Goal: Transaction & Acquisition: Purchase product/service

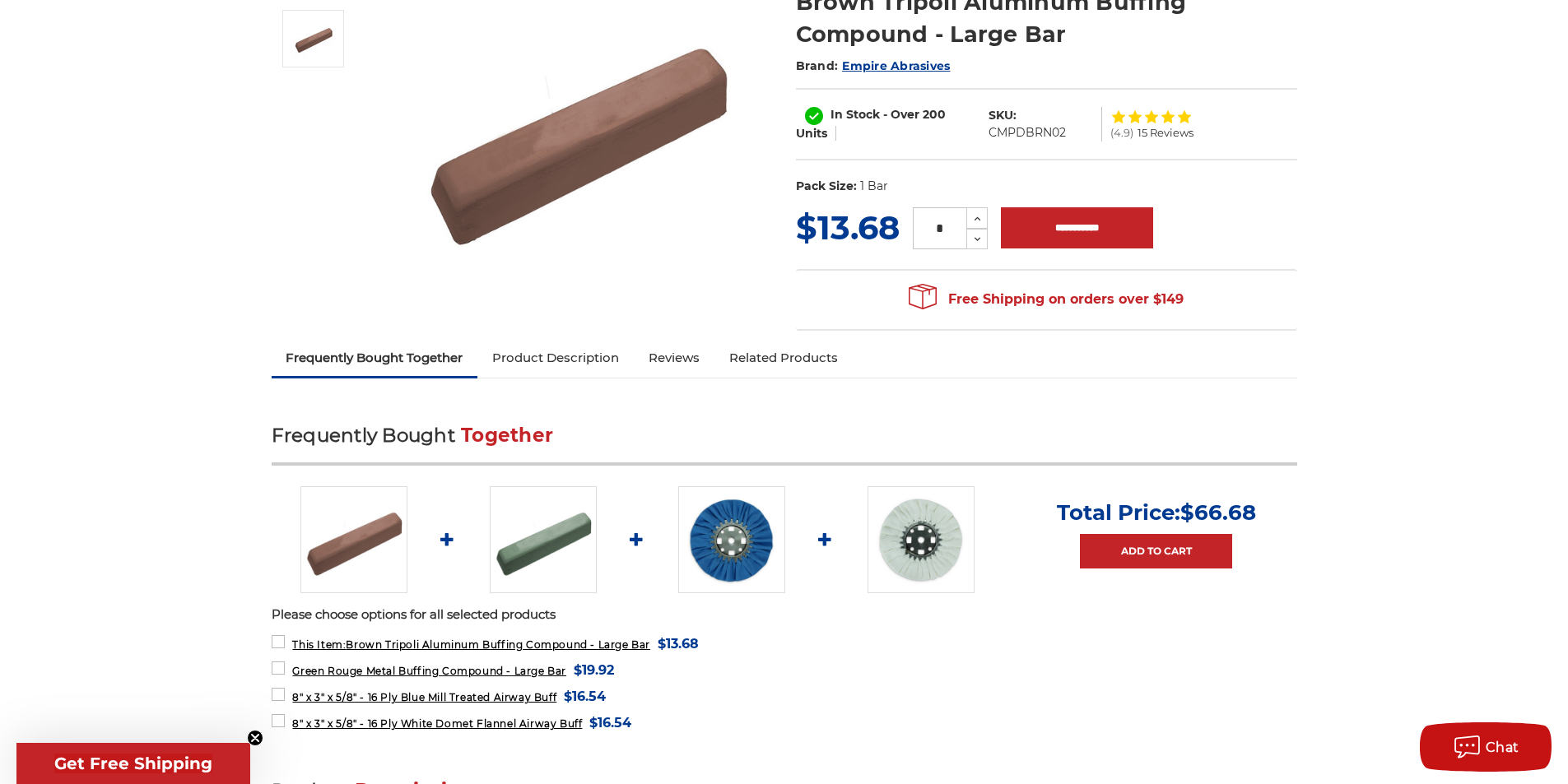
scroll to position [329, 0]
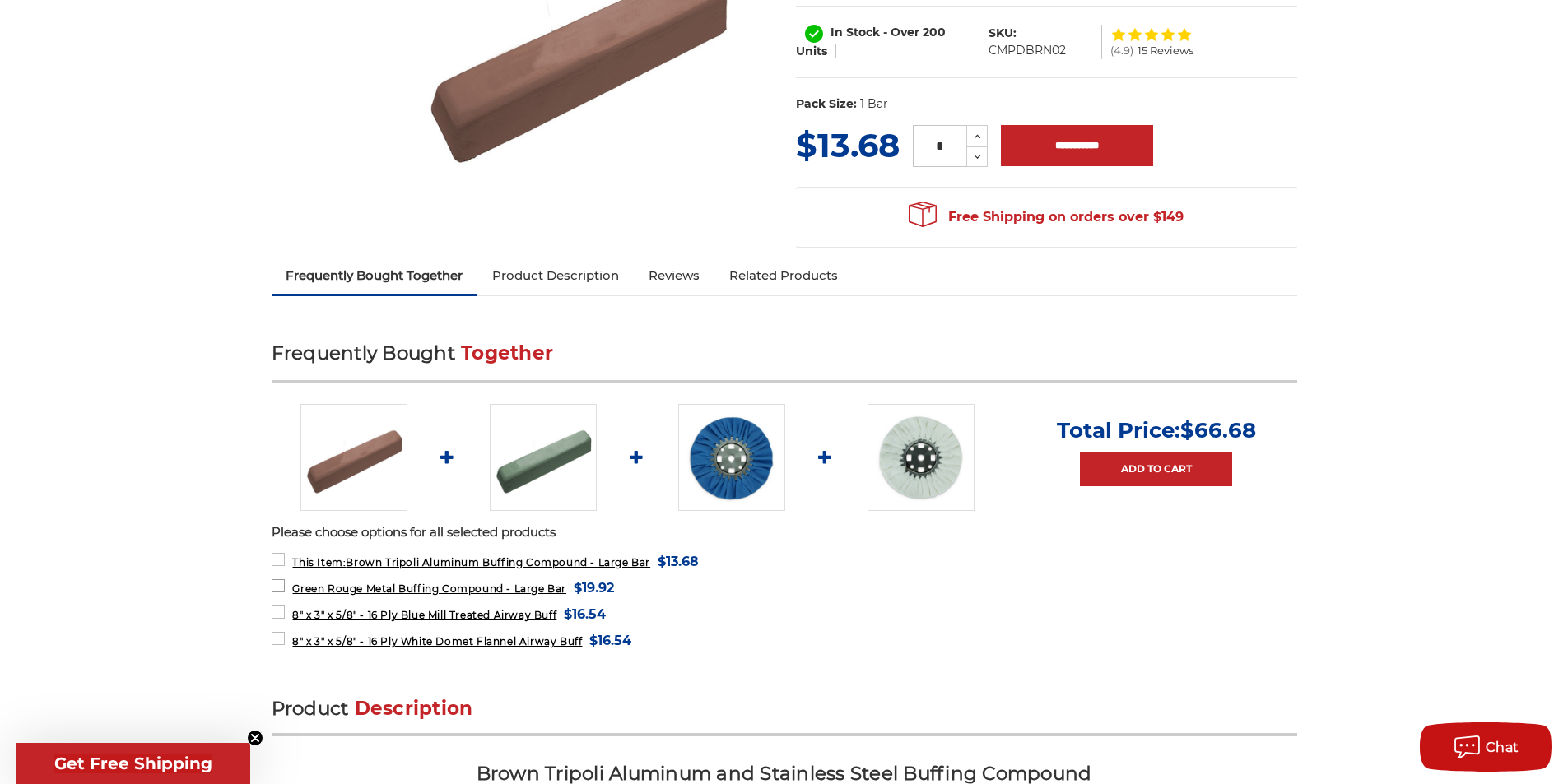
click at [281, 587] on label "Green Rouge Metal Buffing Compound - Large Bar MSRP: Was: Now: $19.92 (You save…" at bounding box center [443, 588] width 344 height 22
click at [279, 608] on label "8" x 3" x 5/8" - 16 Ply Blue Mill Treated Airway Buff MSRP: Was: Now: $16.54 (Y…" at bounding box center [439, 614] width 335 height 22
click at [278, 638] on label "8" x 3" x 5/8" - 16 Ply White Domet Flannel Airway Buff MSRP: Was: Now: $16.54 …" at bounding box center [452, 641] width 361 height 22
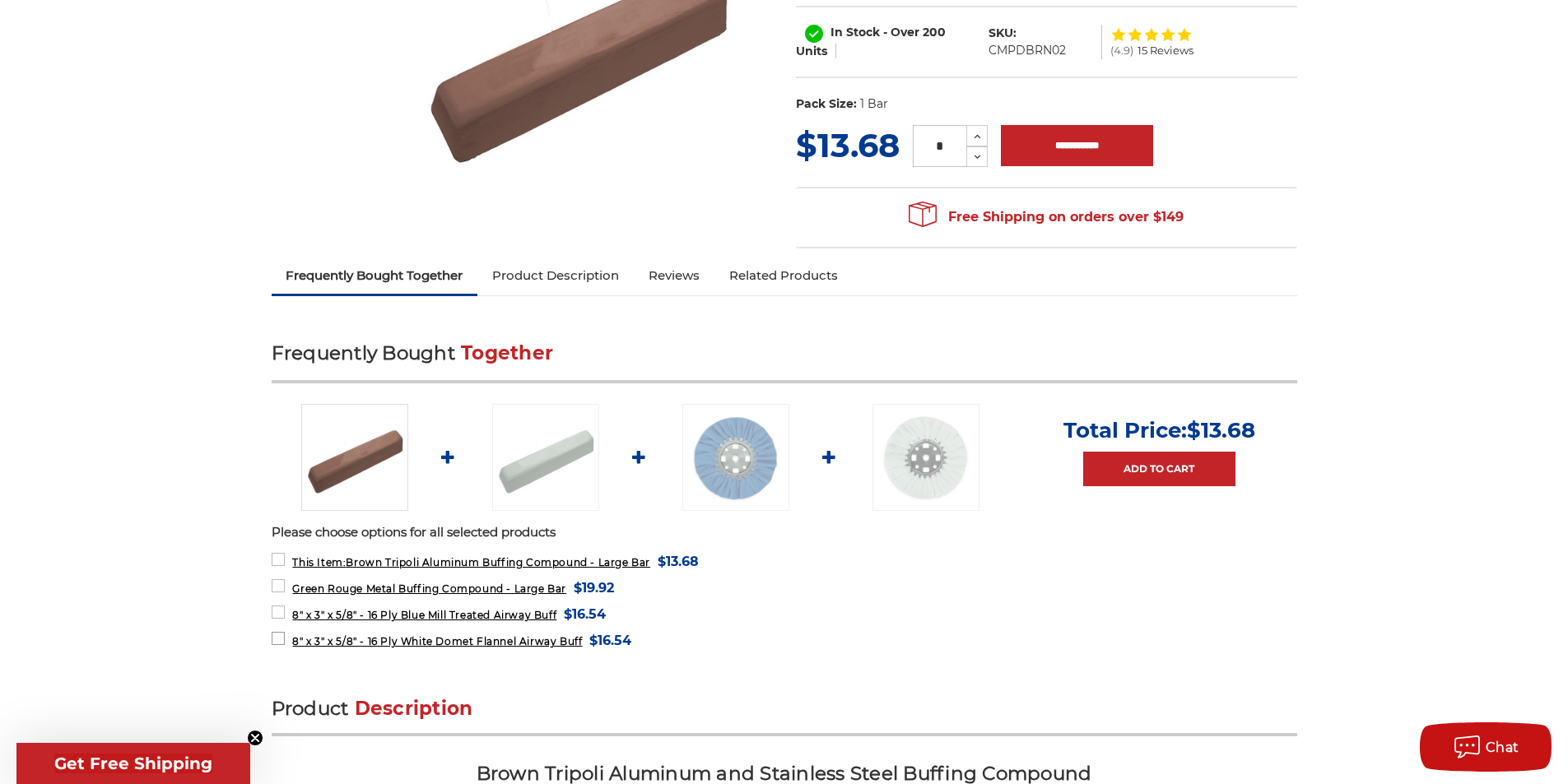
click at [278, 638] on label "8" x 3" x 5/8" - 16 Ply White Domet Flannel Airway Buff MSRP: Was: Now: $16.54 …" at bounding box center [452, 641] width 361 height 22
click at [281, 610] on label "8" x 3" x 5/8" - 16 Ply Blue Mill Treated Airway Buff MSRP: Was: Now: $16.54 (Y…" at bounding box center [439, 614] width 335 height 22
click at [277, 607] on label "8" x 3" x 5/8" - 16 Ply Blue Mill Treated Airway Buff MSRP: Was: Now: $16.54 (Y…" at bounding box center [439, 614] width 335 height 22
click at [274, 638] on label "8" x 3" x 5/8" - 16 Ply White Domet Flannel Airway Buff MSRP: Was: Now: $16.54 …" at bounding box center [452, 641] width 361 height 22
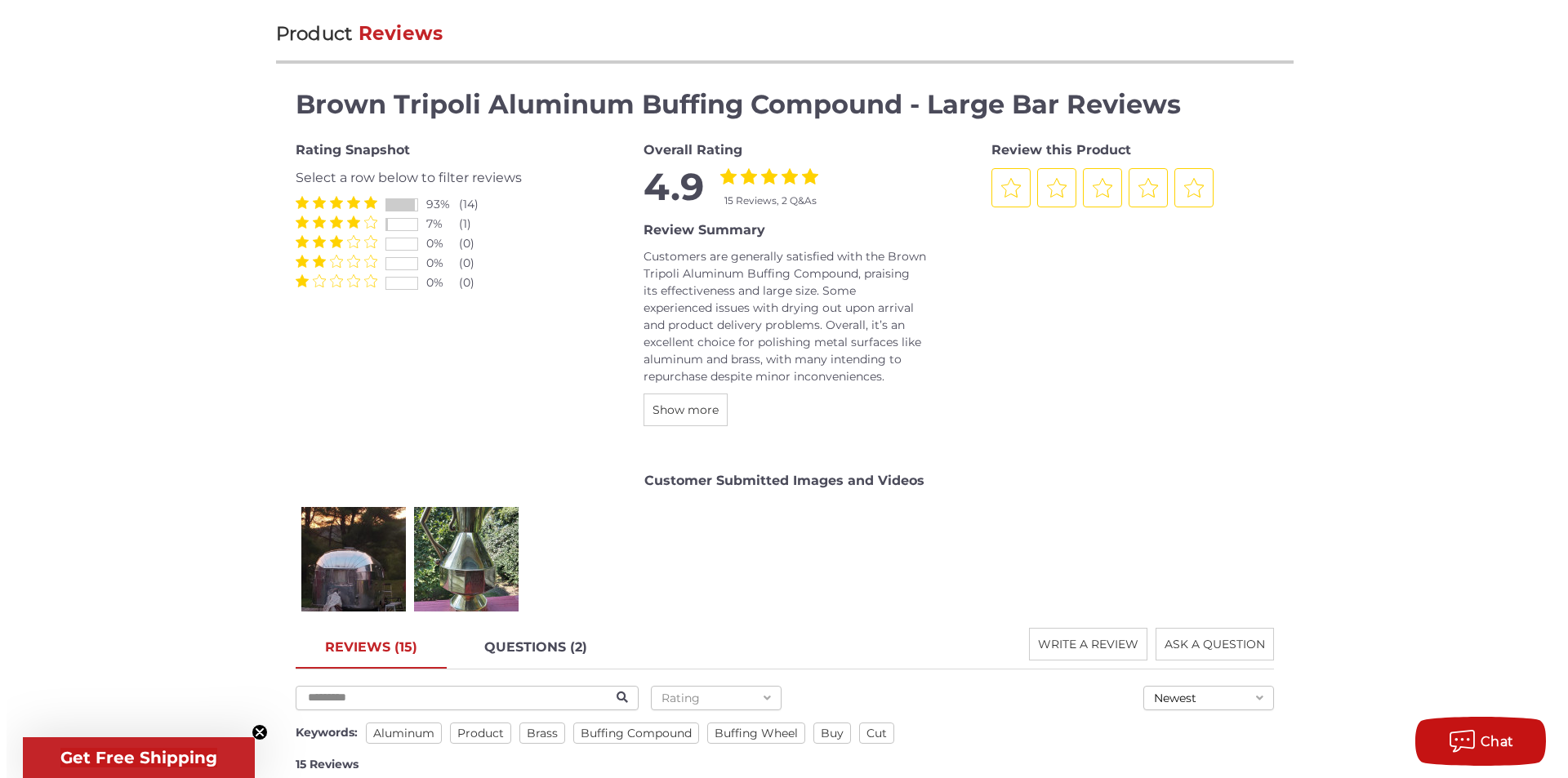
scroll to position [2041, 0]
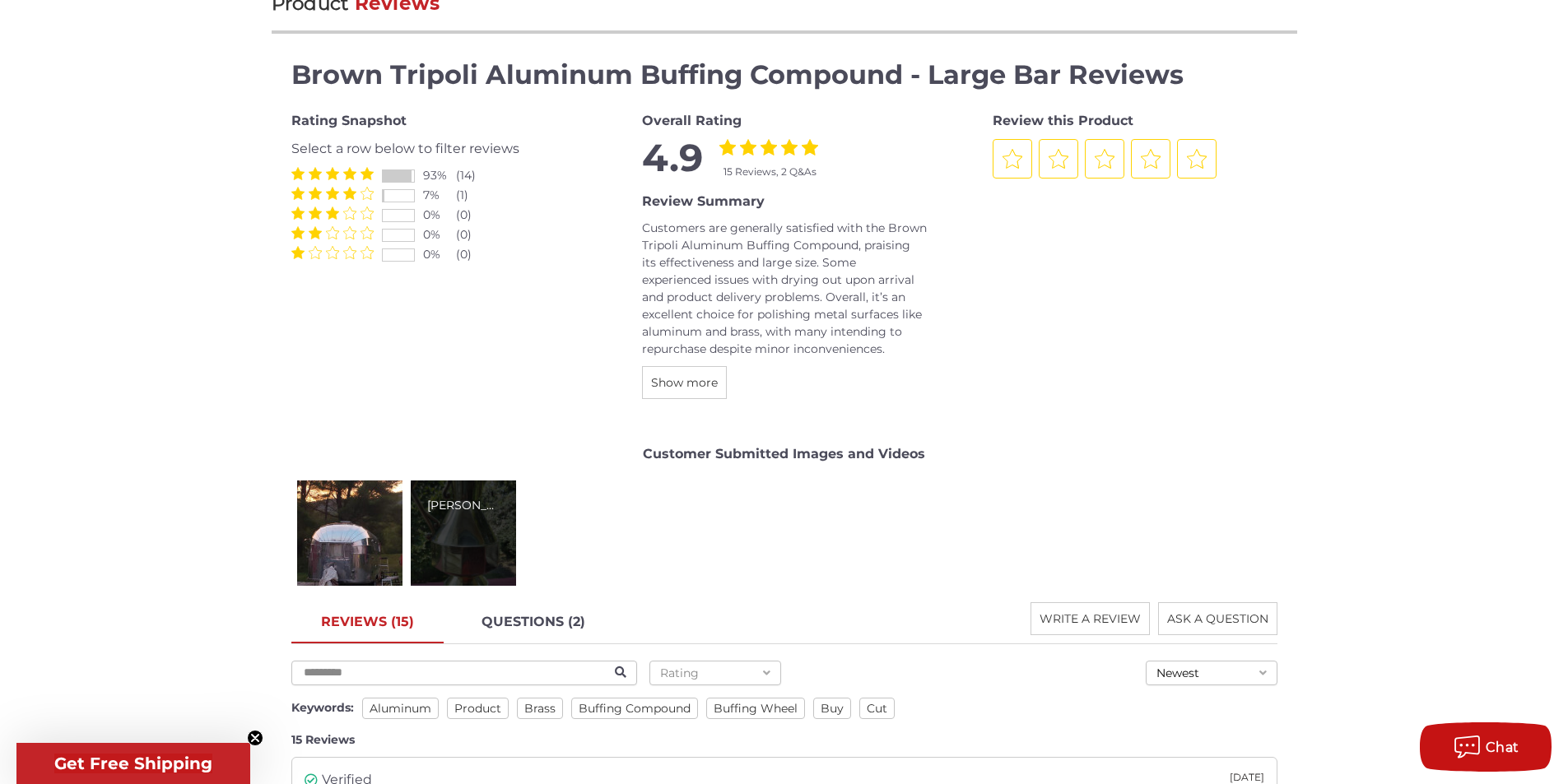
click at [472, 541] on div "[PERSON_NAME]" at bounding box center [464, 533] width 106 height 106
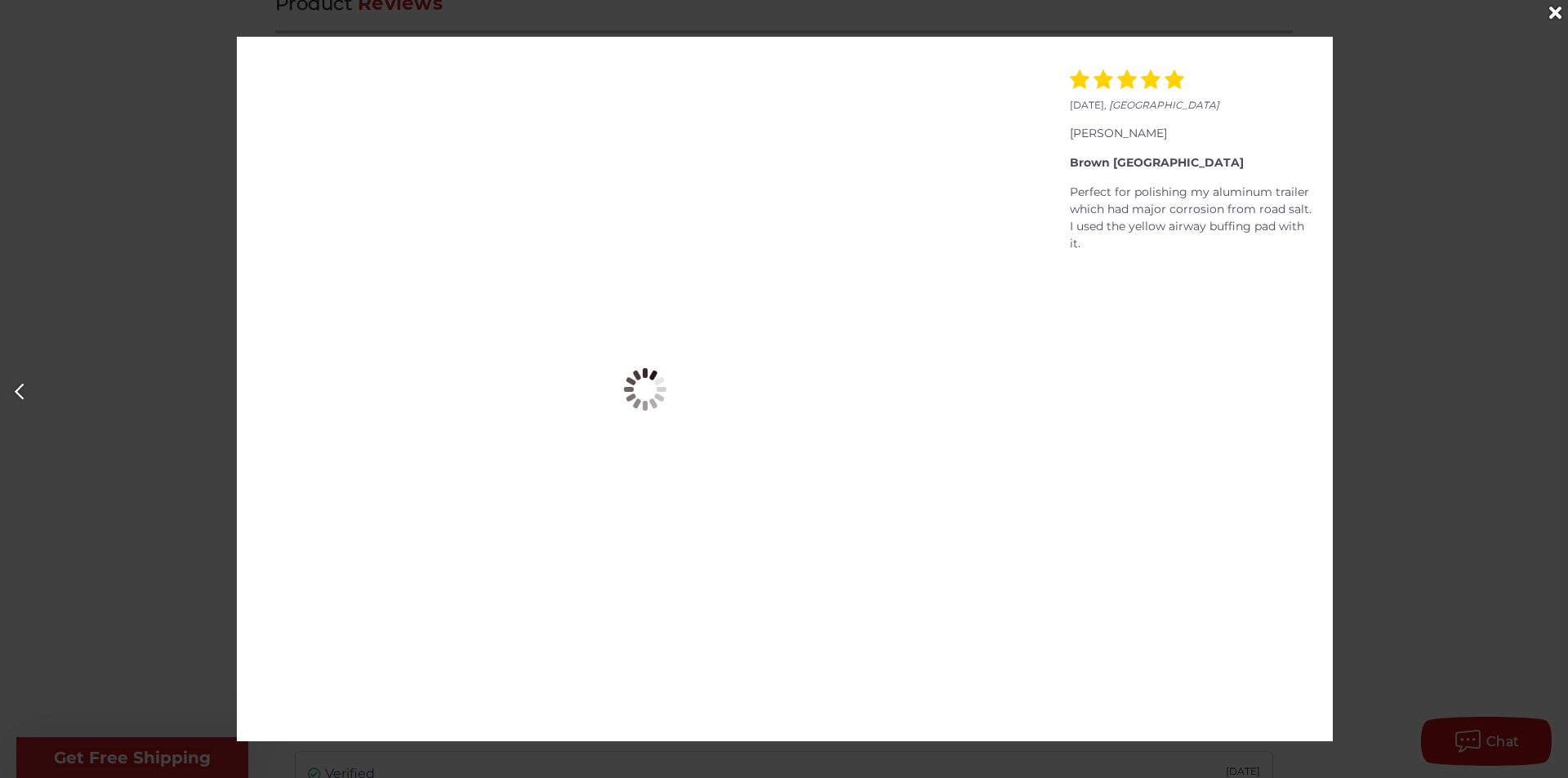
scroll to position [0, 1568]
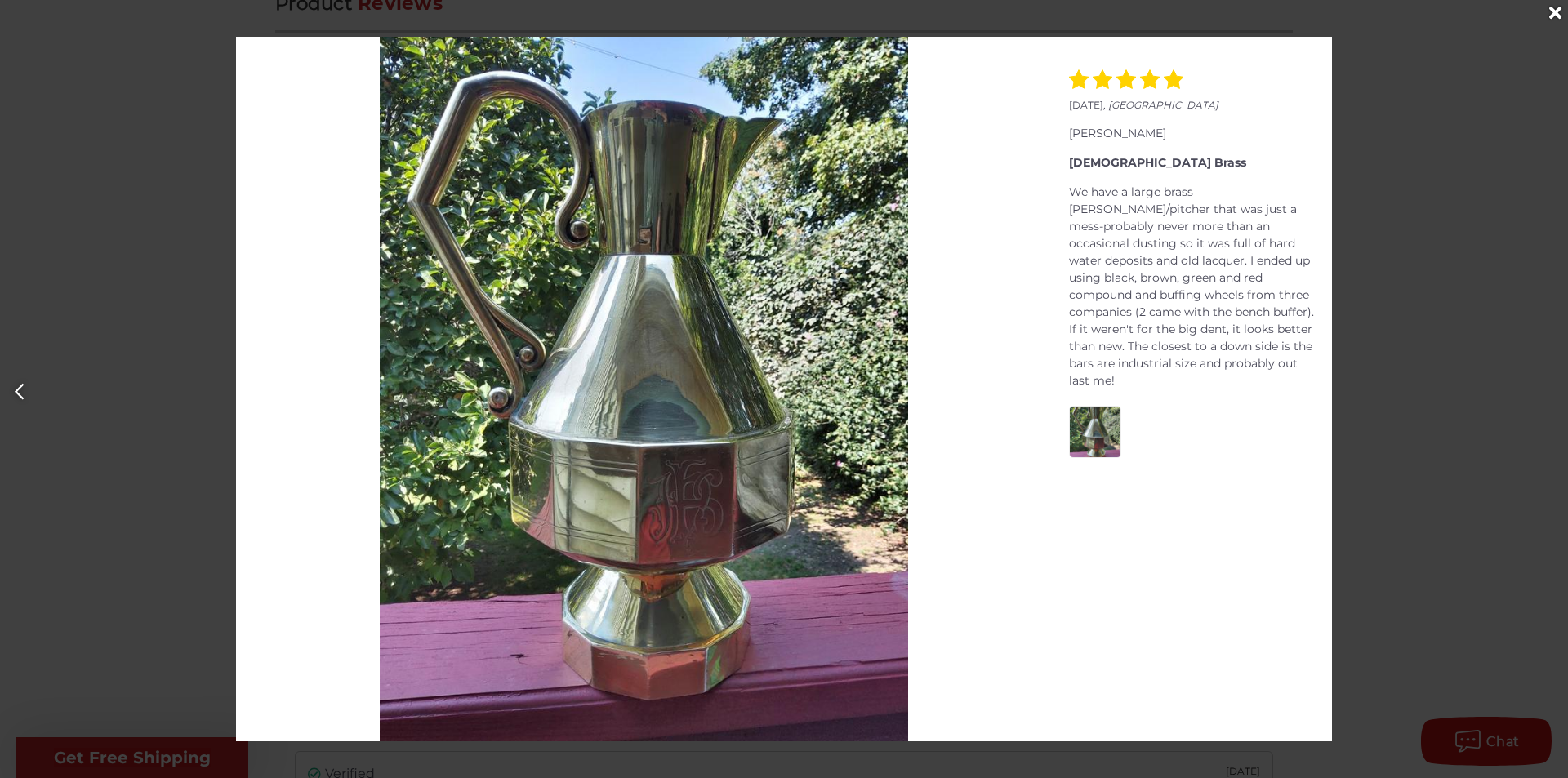
click at [1554, 14] on icon "Close" at bounding box center [1554, 13] width 12 height 18
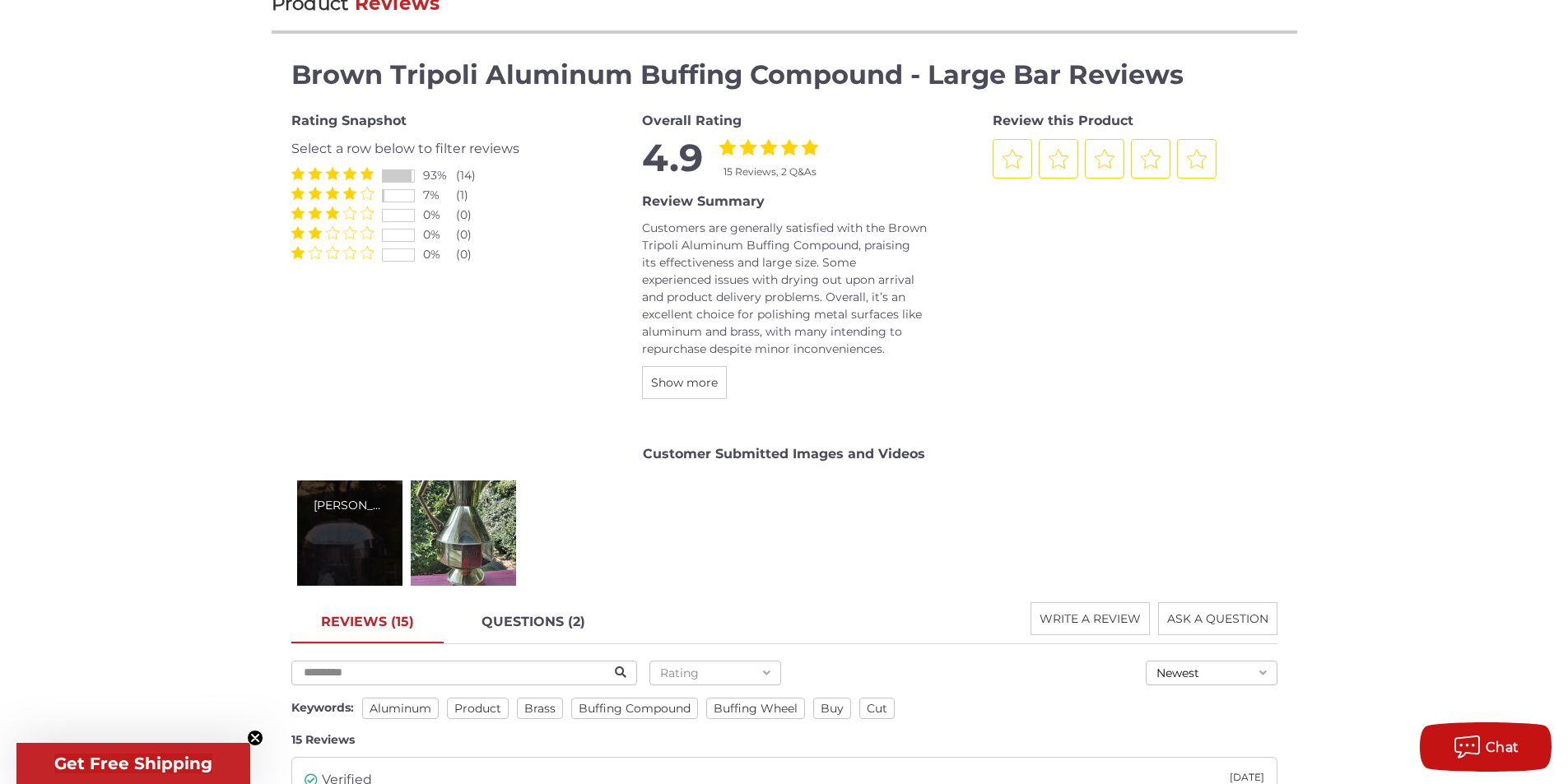
click at [356, 534] on div "[PERSON_NAME]" at bounding box center [350, 533] width 106 height 106
